Goal: Check status: Check status

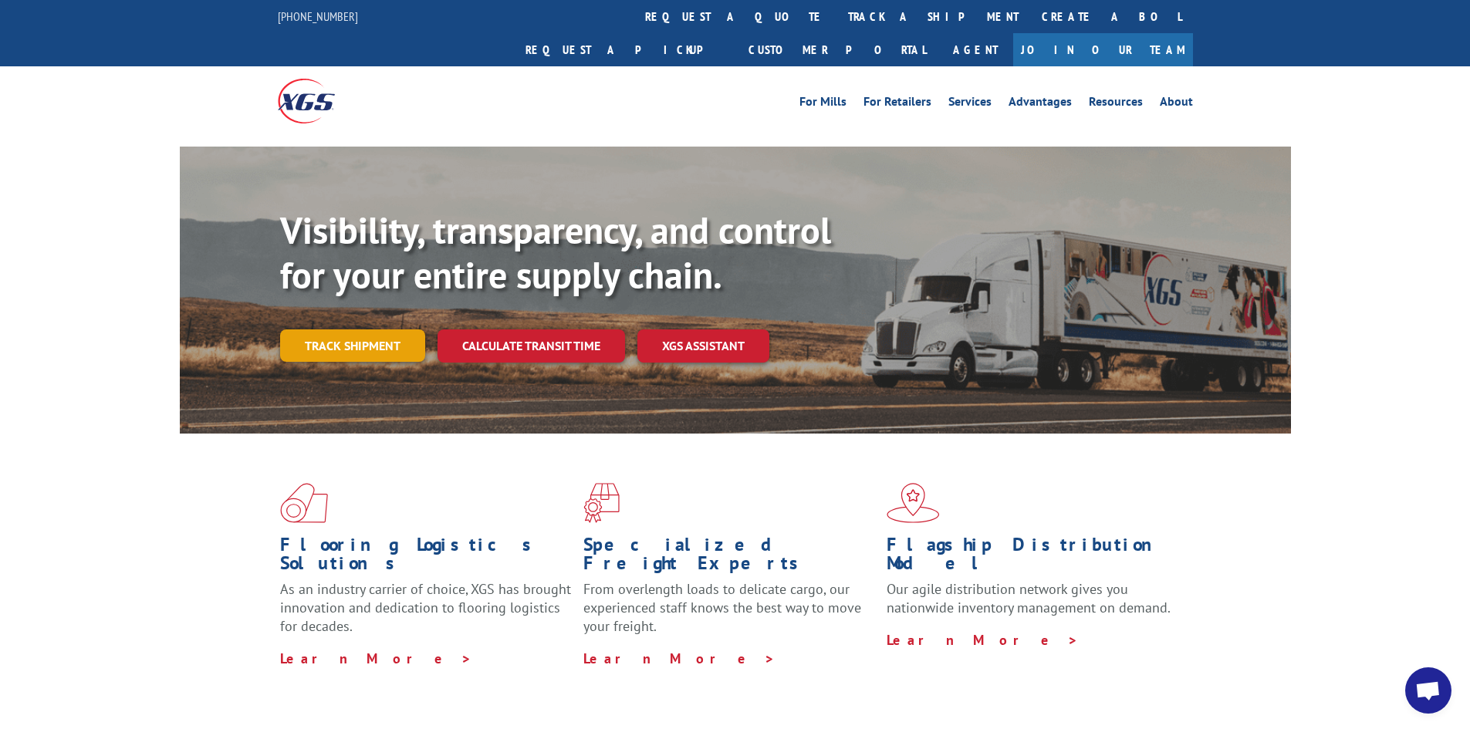
click at [386, 329] on link "Track shipment" at bounding box center [352, 345] width 145 height 32
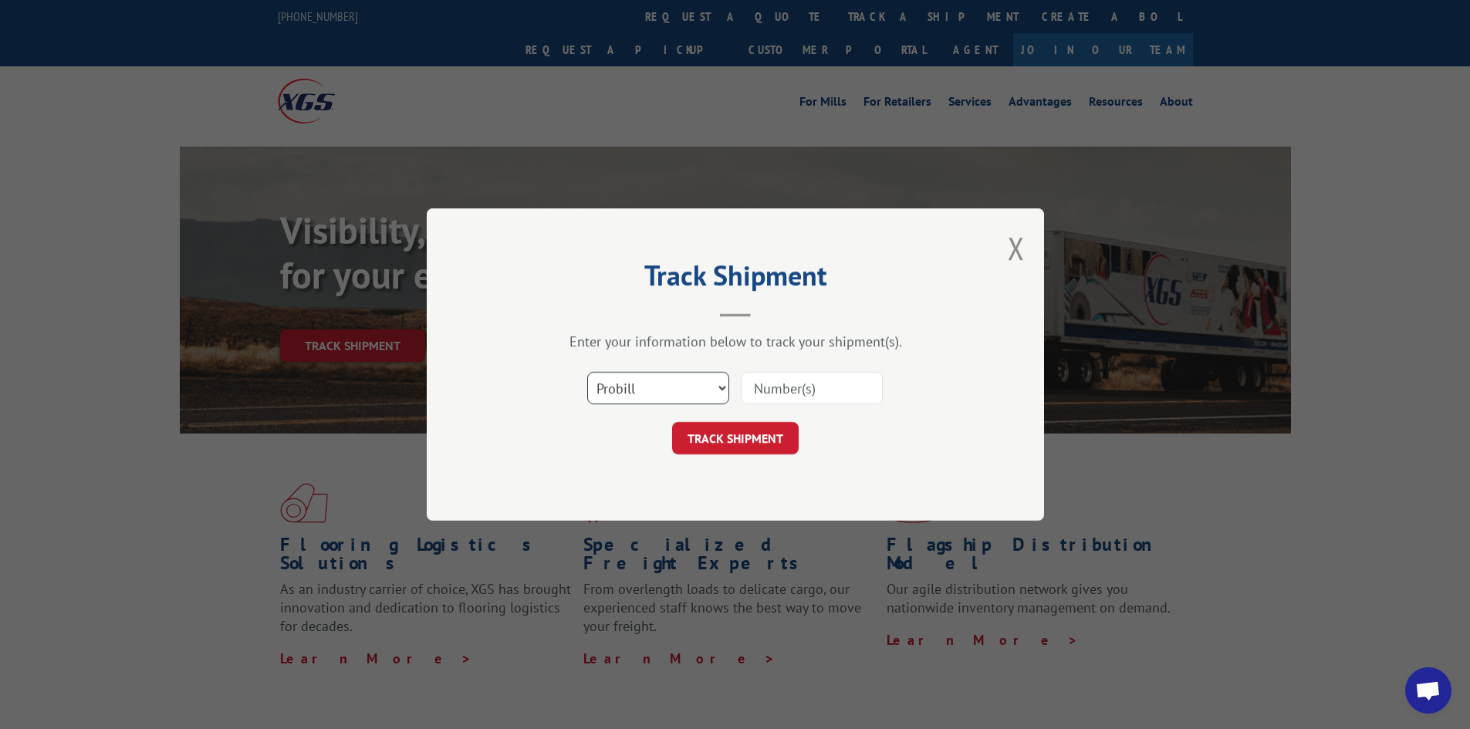
click at [726, 393] on select "Select category... Probill BOL PO" at bounding box center [658, 388] width 142 height 32
select select "po"
click at [587, 372] on select "Select category... Probill BOL PO" at bounding box center [658, 388] width 142 height 32
click at [758, 391] on input at bounding box center [812, 388] width 142 height 32
paste input "45522535"
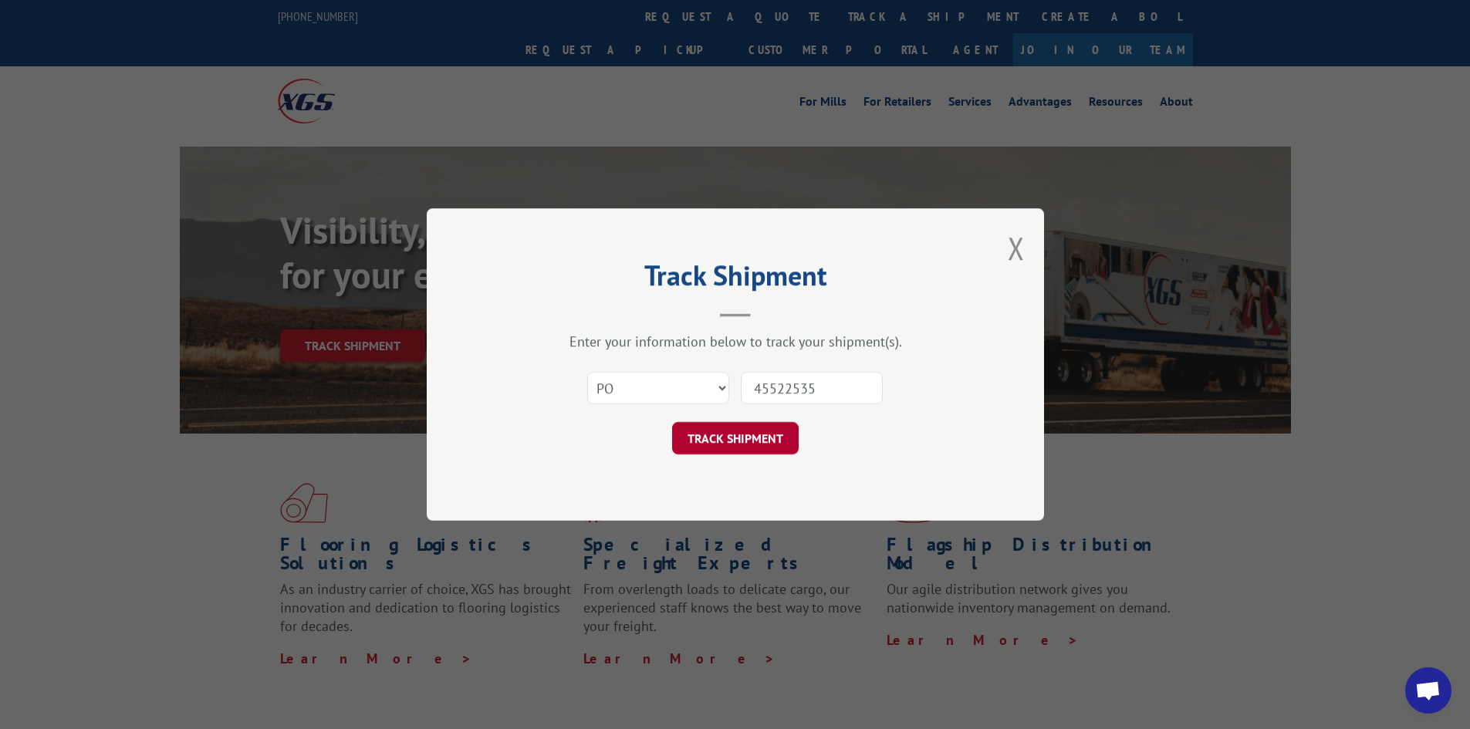
type input "45522535"
click at [770, 433] on button "TRACK SHIPMENT" at bounding box center [735, 438] width 127 height 32
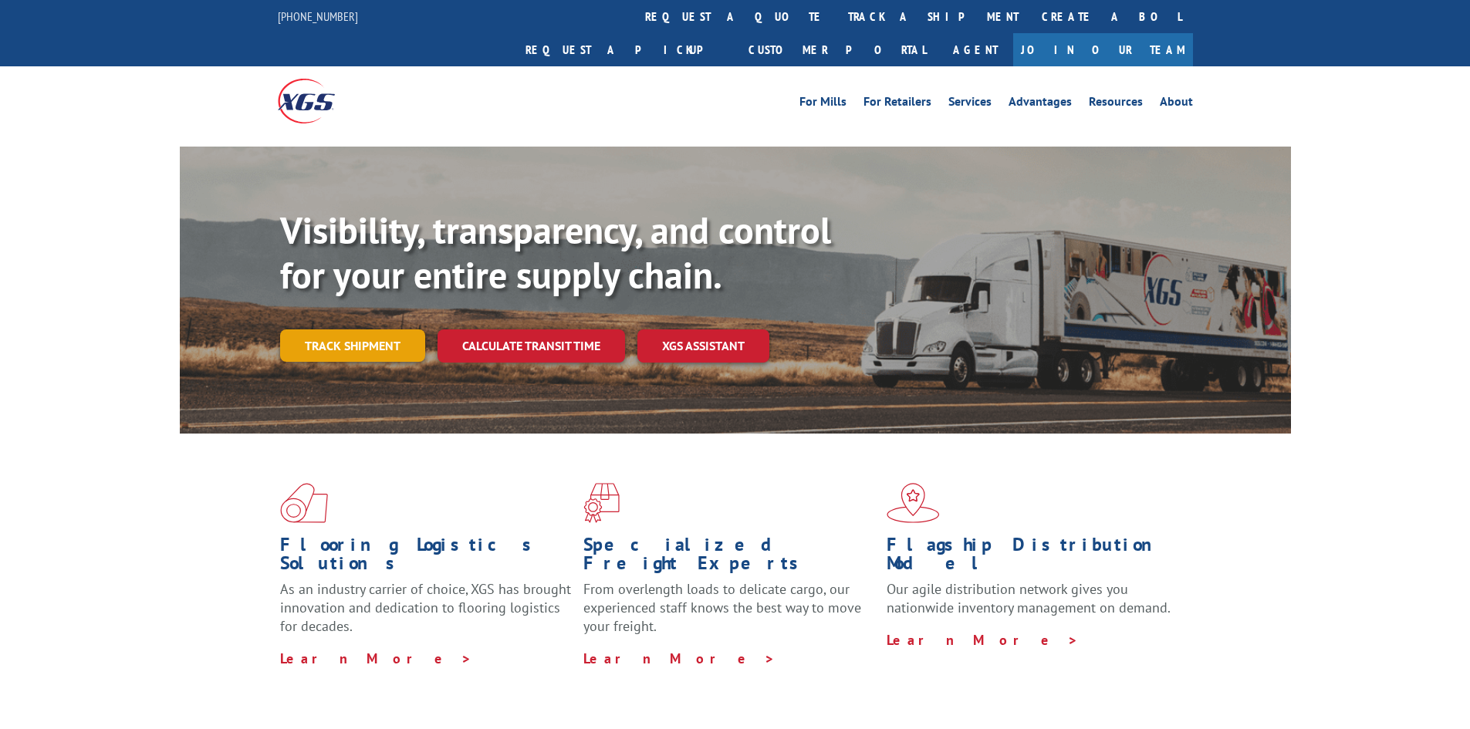
click at [326, 332] on div "Visibility, transparency, and control for your entire supply chain. Track shipm…" at bounding box center [785, 315] width 1011 height 215
click at [330, 329] on link "Track shipment" at bounding box center [352, 345] width 145 height 32
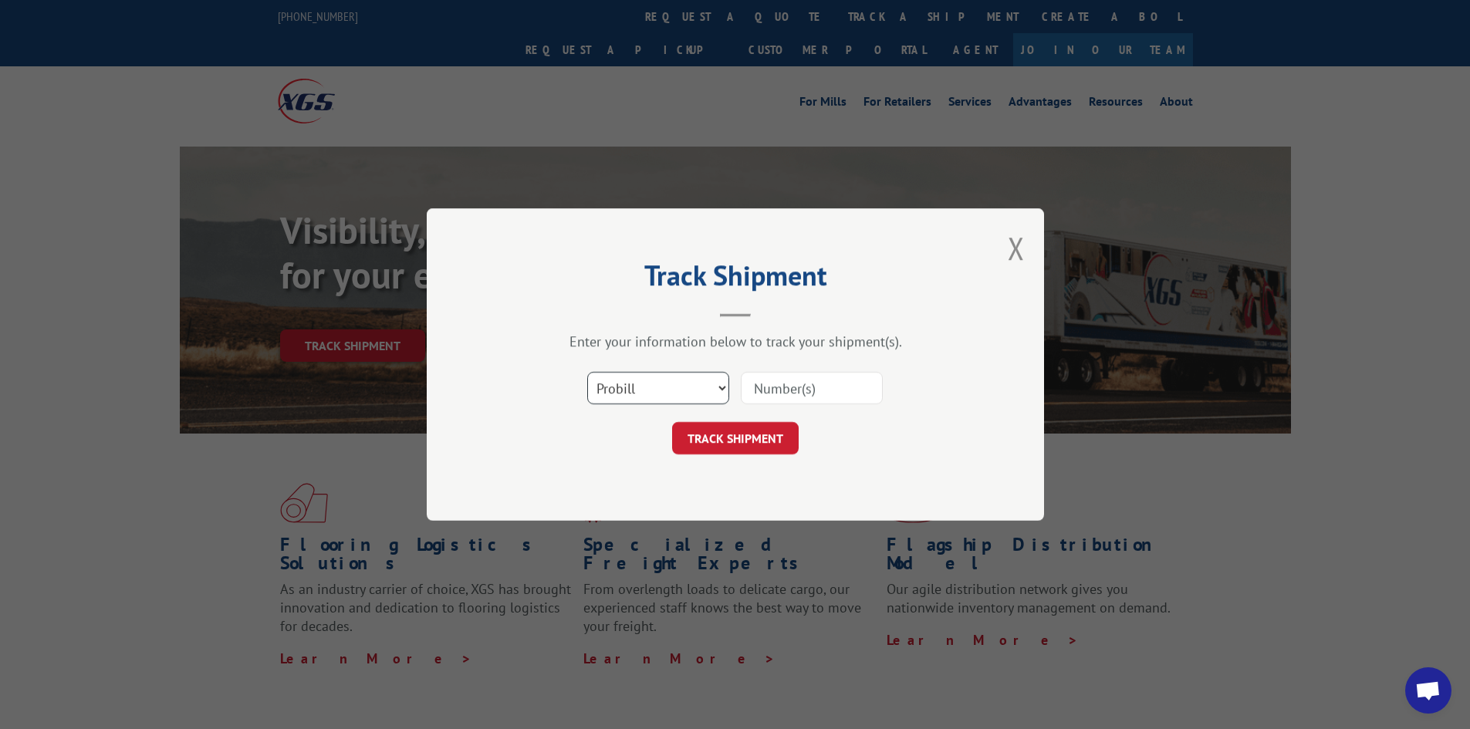
click at [698, 386] on select "Select category... Probill BOL PO" at bounding box center [658, 388] width 142 height 32
select select "po"
click at [587, 372] on select "Select category... Probill BOL PO" at bounding box center [658, 388] width 142 height 32
click at [785, 391] on input at bounding box center [812, 388] width 142 height 32
paste input "45522535"
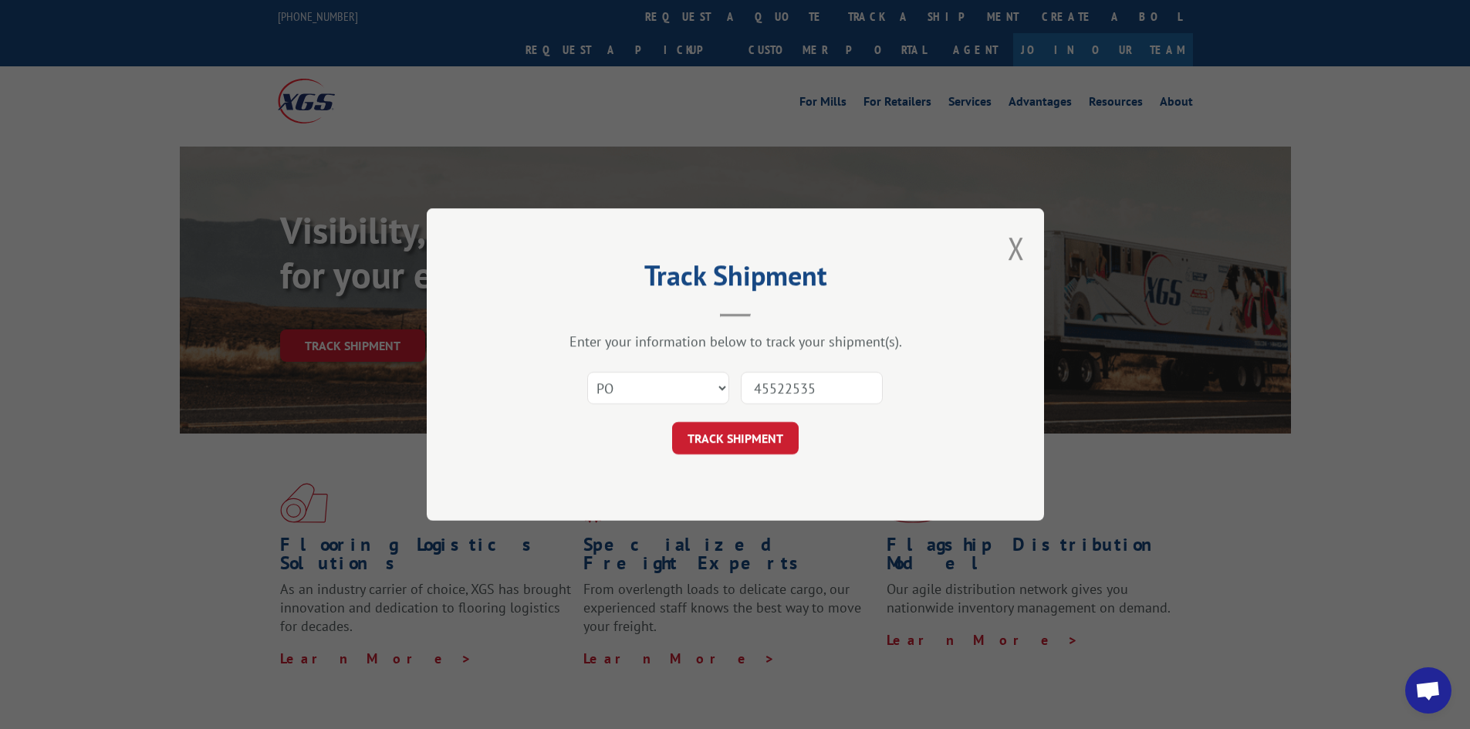
type input "45522535"
click at [712, 421] on form "Select category... Probill BOL PO 45522535 TRACK SHIPMENT" at bounding box center [735, 409] width 463 height 92
click at [712, 443] on button "TRACK SHIPMENT" at bounding box center [735, 438] width 127 height 32
